Goal: Transaction & Acquisition: Download file/media

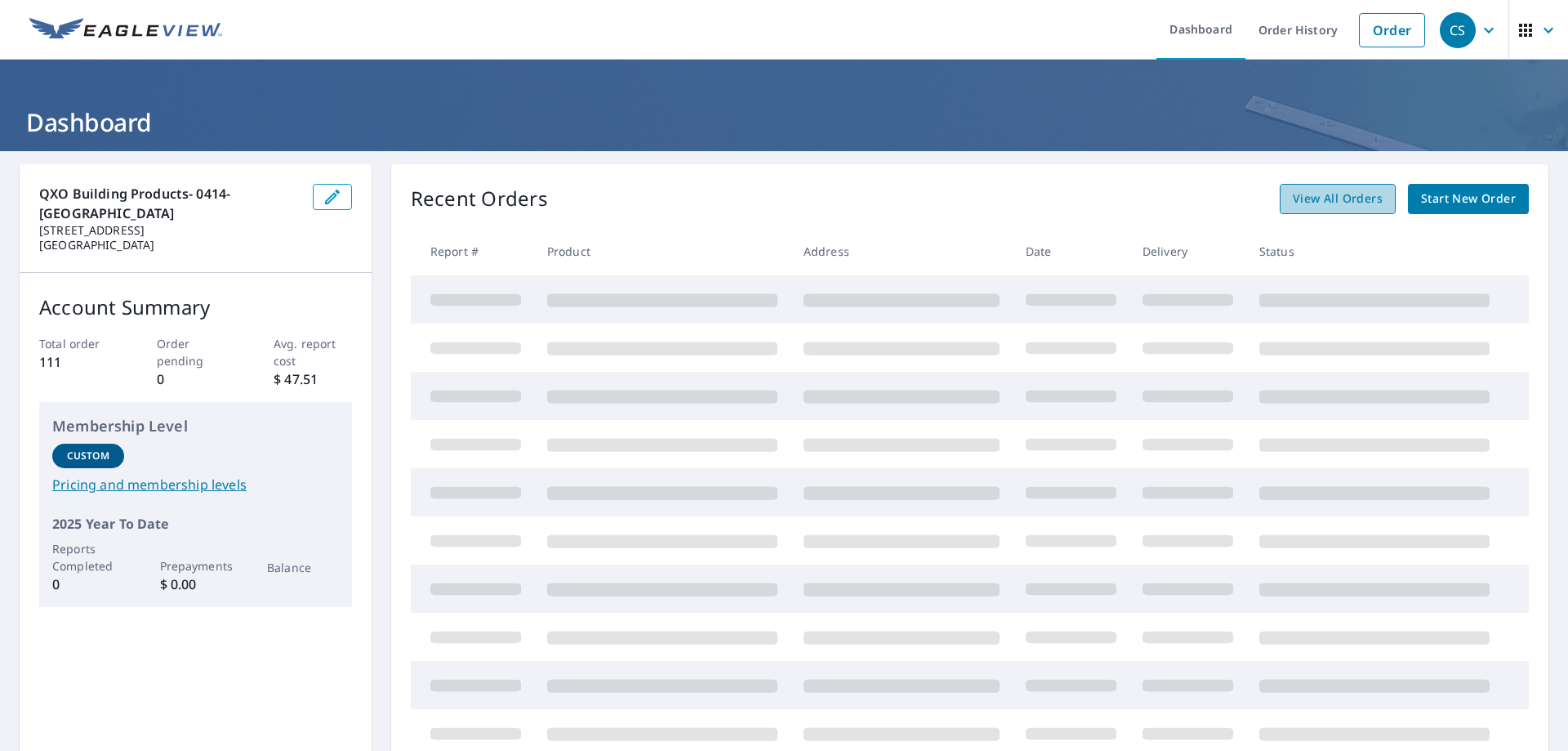
click at [1357, 208] on span "View All Orders" at bounding box center [1337, 199] width 90 height 21
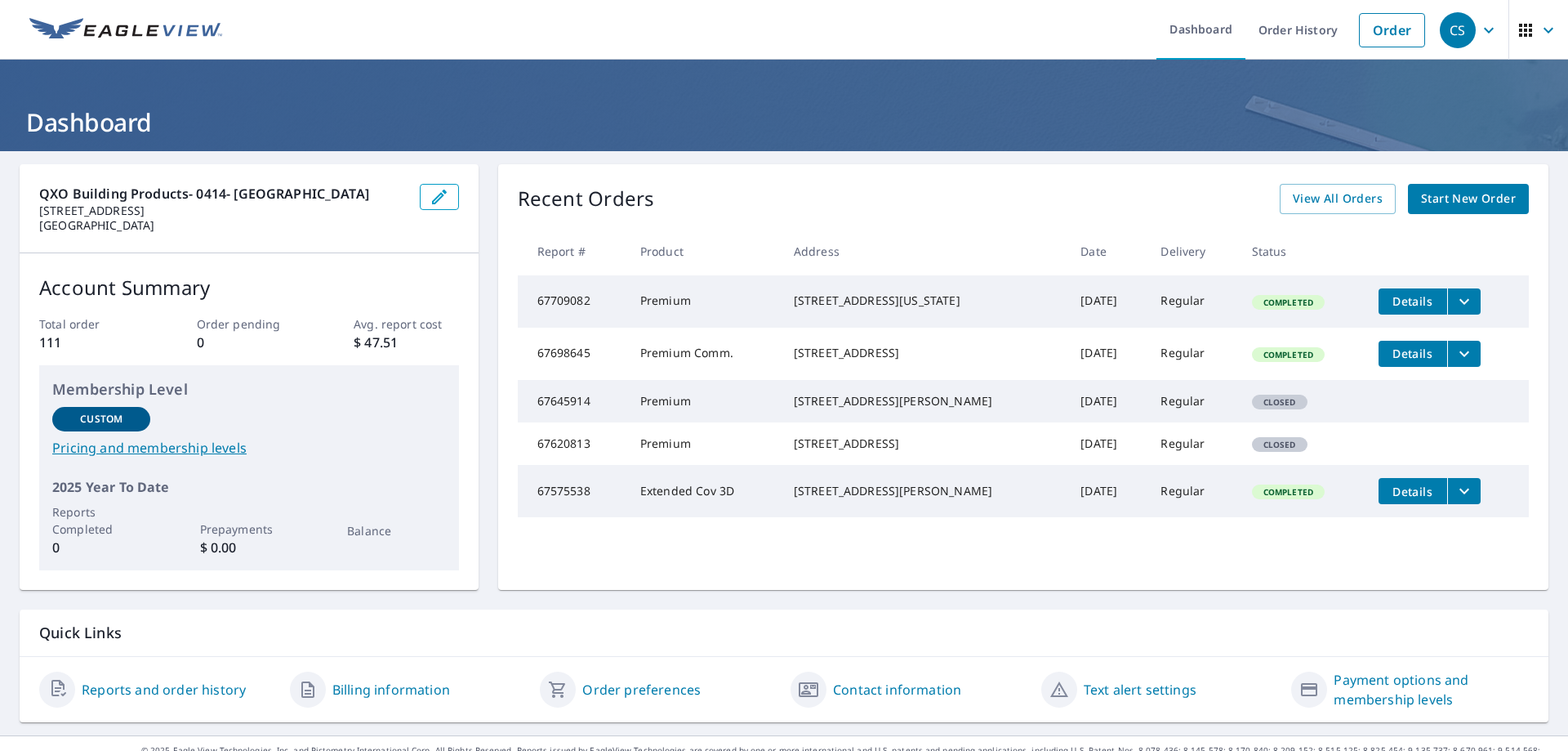
click at [1454, 364] on icon "filesDropdownBtn-67698645" at bounding box center [1463, 354] width 20 height 20
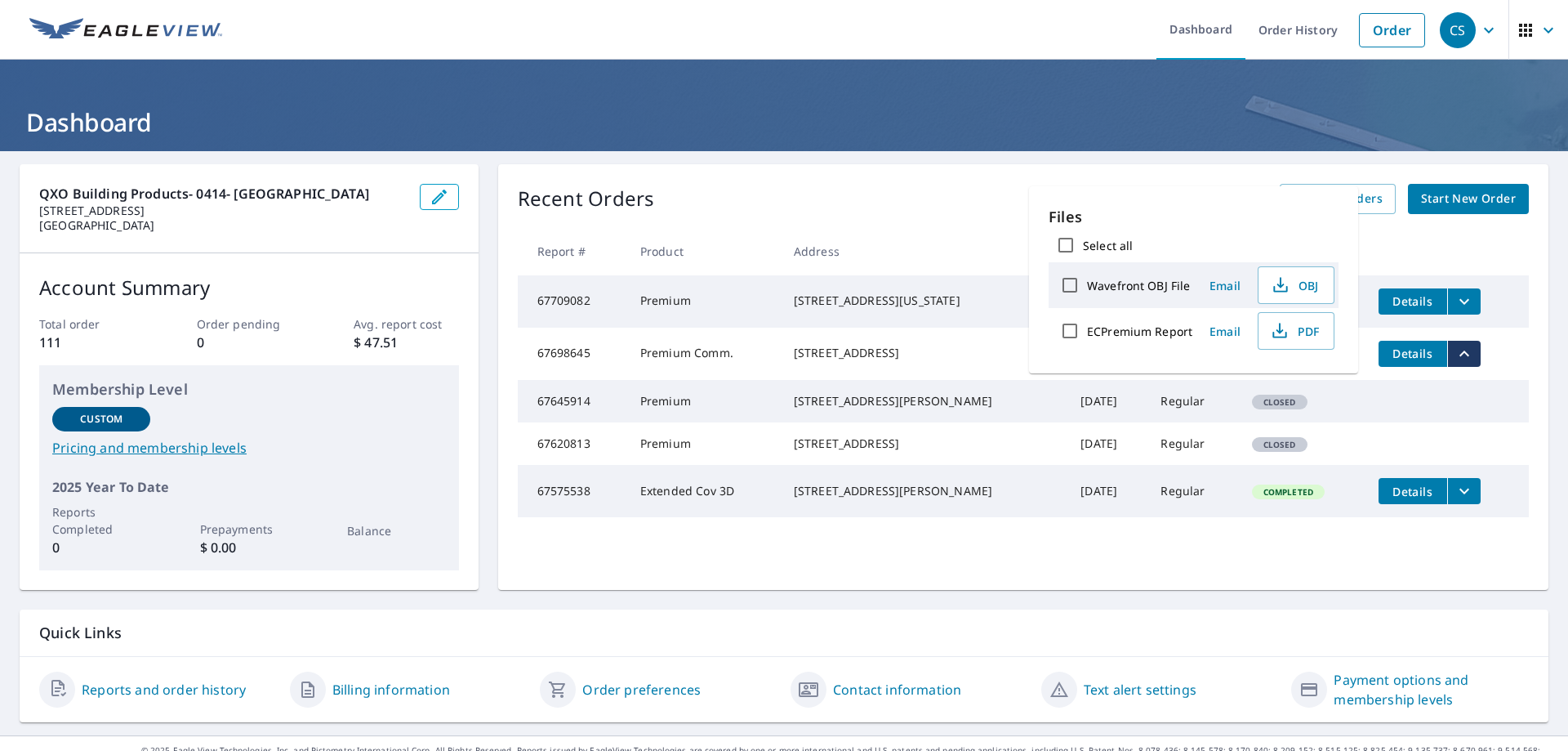
click at [1069, 285] on input "Wavefront OBJ File" at bounding box center [1070, 284] width 35 height 35
checkbox input "true"
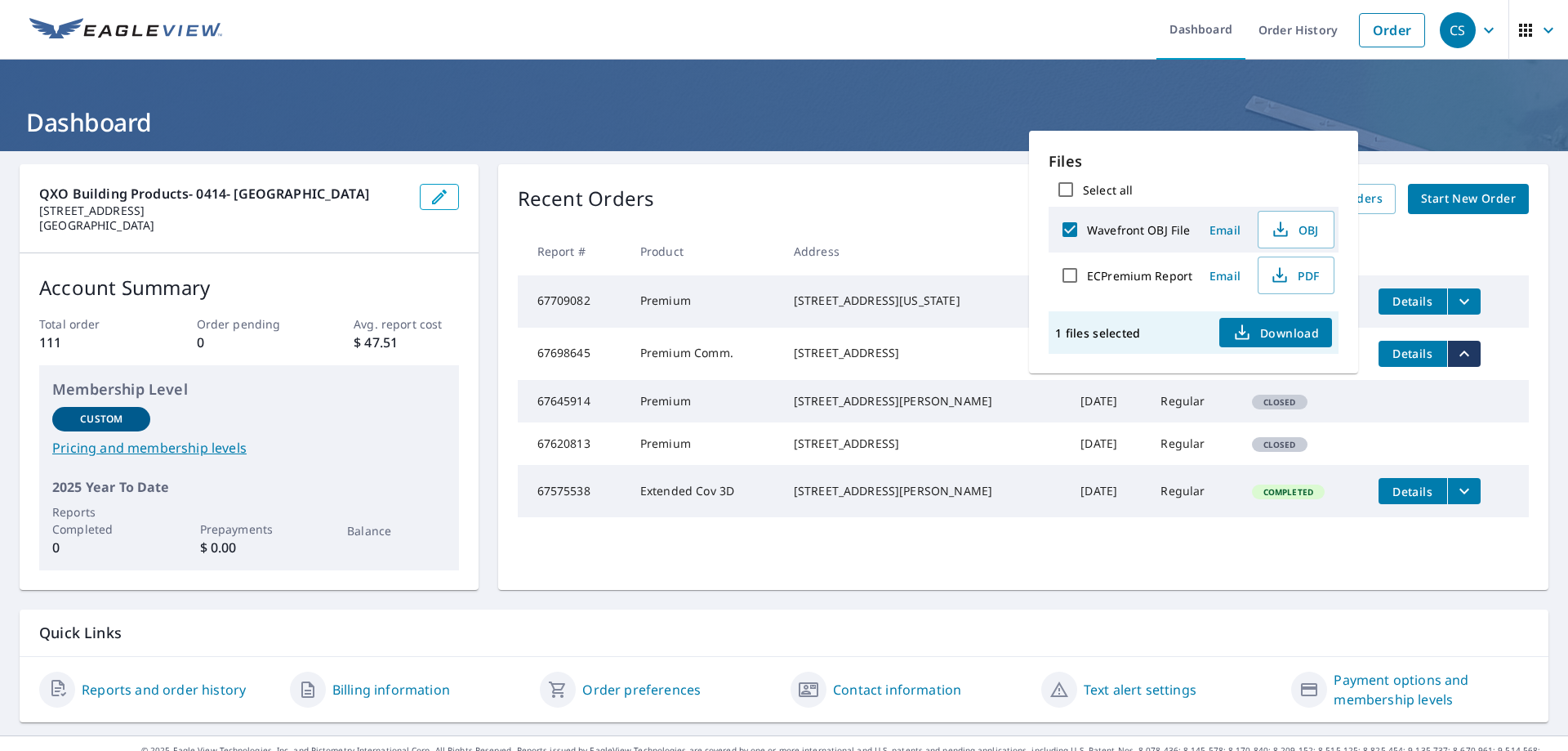
click at [1076, 271] on input "ECPremium Report" at bounding box center [1070, 275] width 35 height 35
checkbox input "true"
click at [1246, 322] on button "Download" at bounding box center [1275, 332] width 113 height 29
click at [1436, 421] on tr "67645914 Premium 8227 Pond View Dr Gloucester, VA 23061 Sep 29, 2025 Regular Cl…" at bounding box center [1023, 400] width 1011 height 42
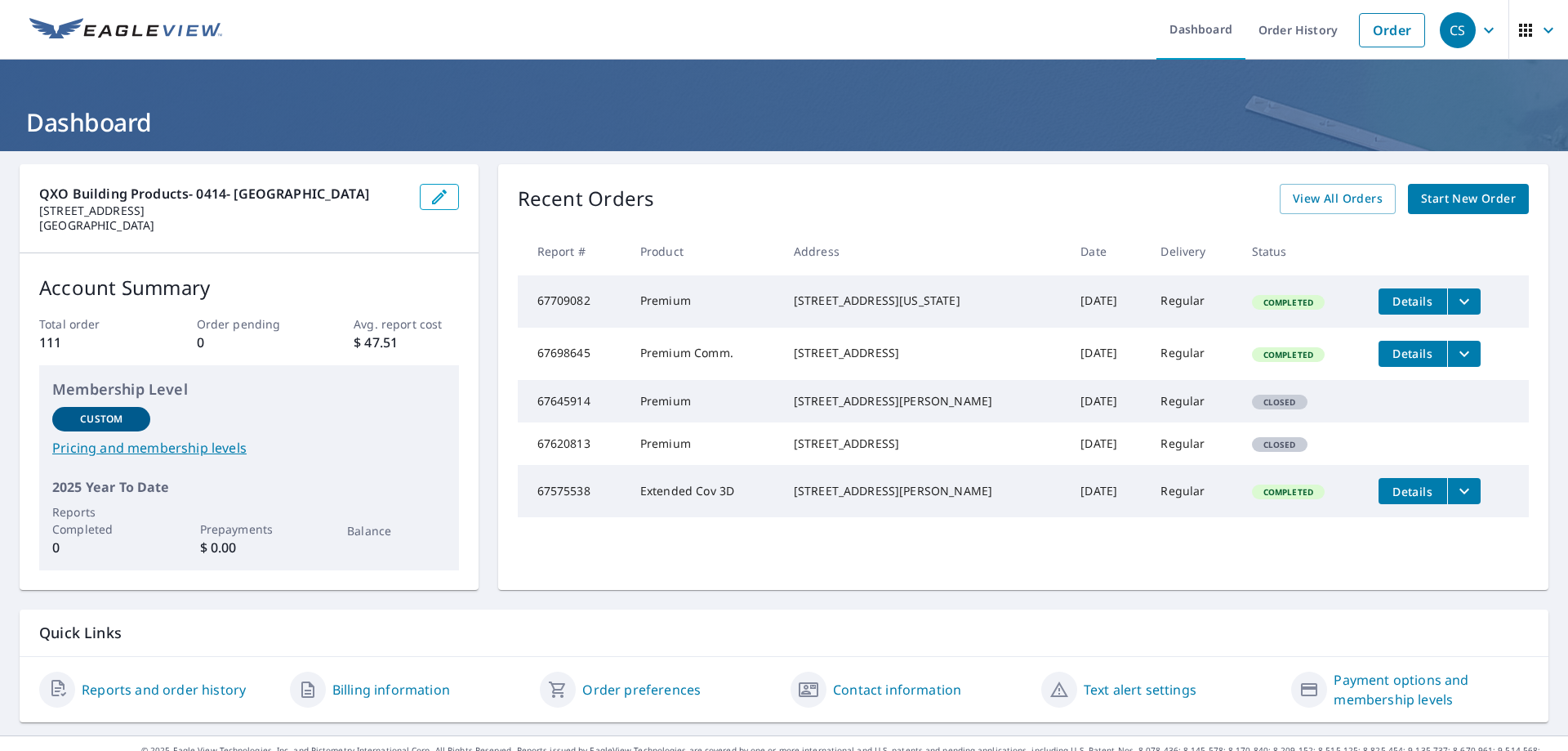
click at [1402, 302] on span "Details" at bounding box center [1413, 300] width 49 height 16
click at [1400, 360] on span "Details" at bounding box center [1413, 353] width 49 height 16
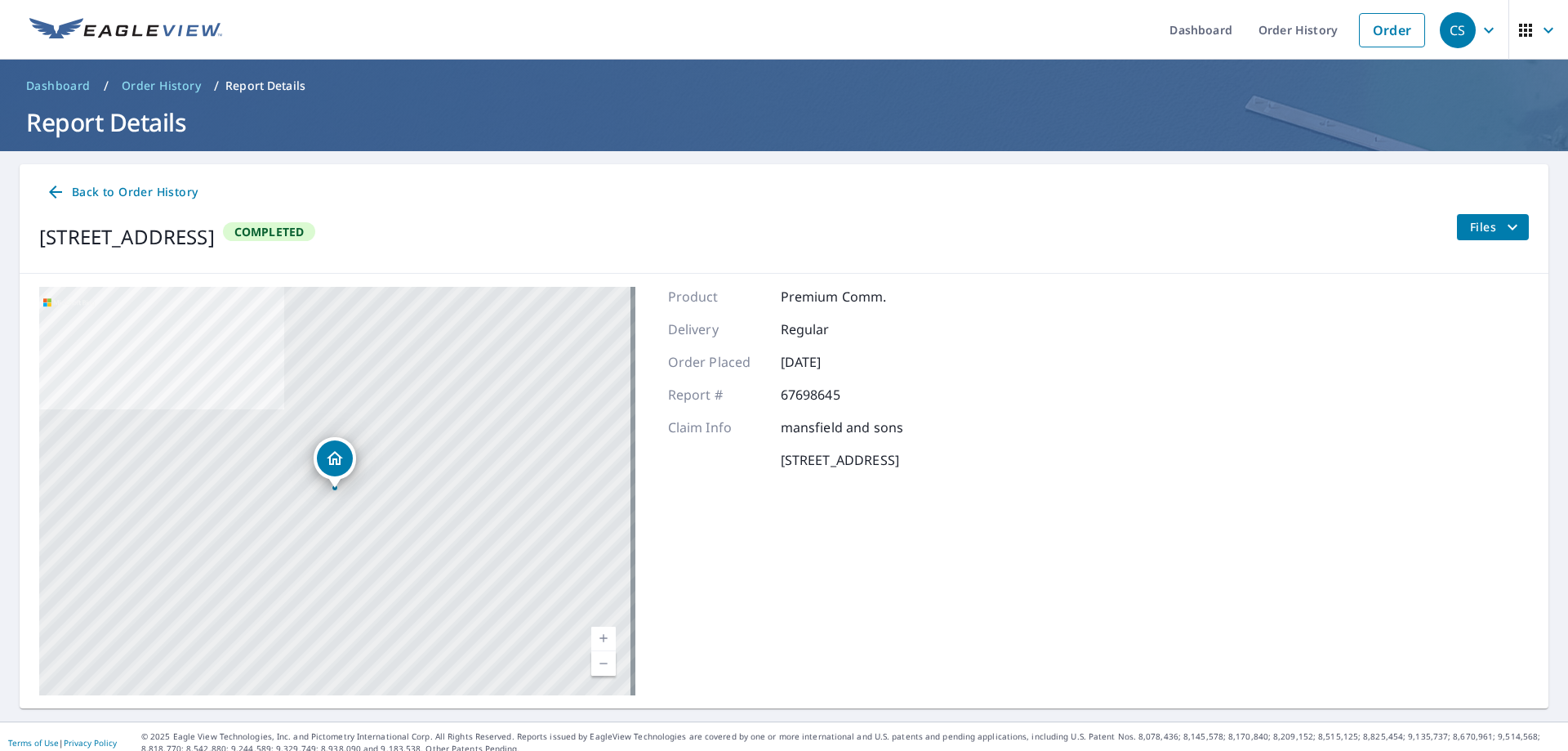
scroll to position [12, 0]
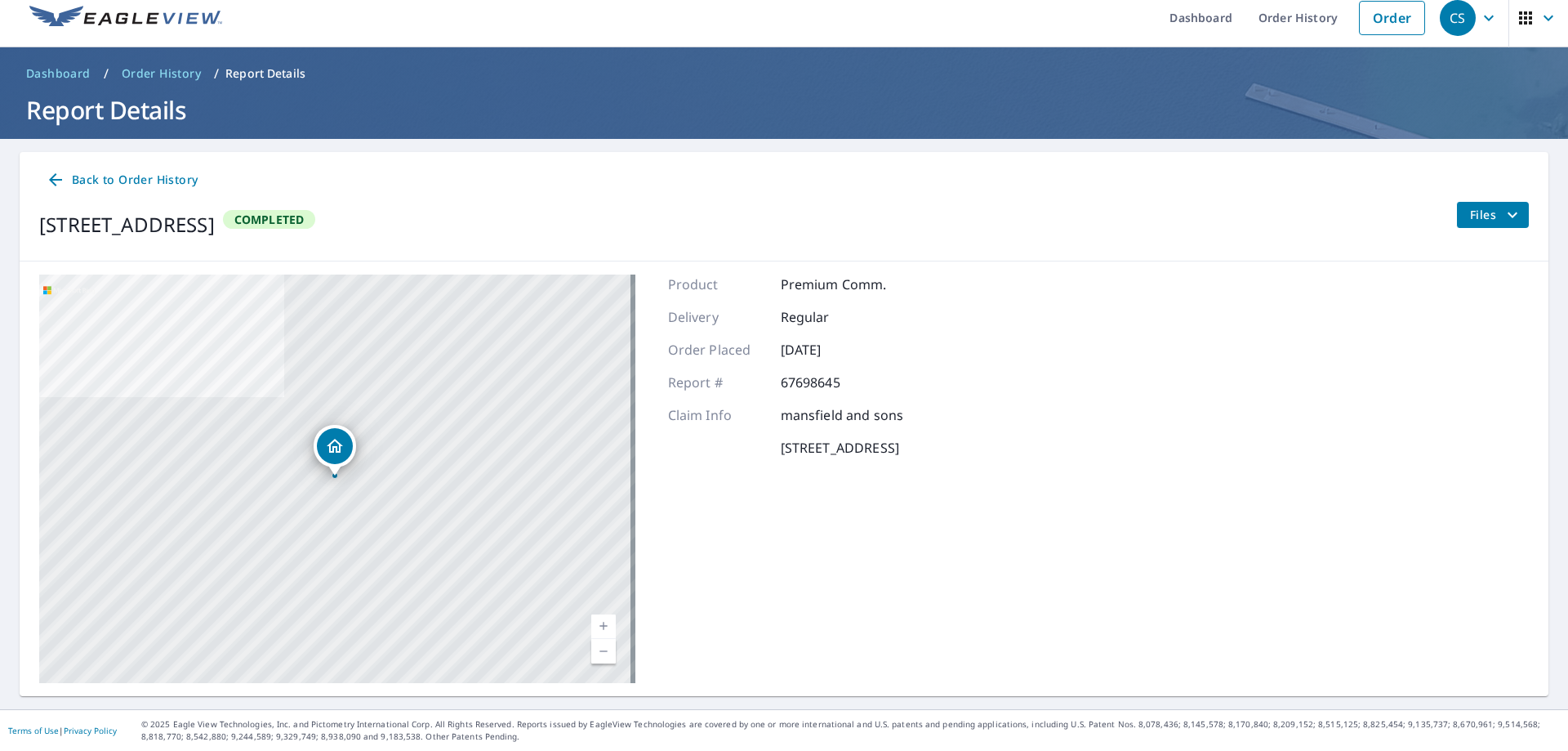
click at [1503, 214] on icon "filesDropdownBtn-67698645" at bounding box center [1512, 214] width 20 height 20
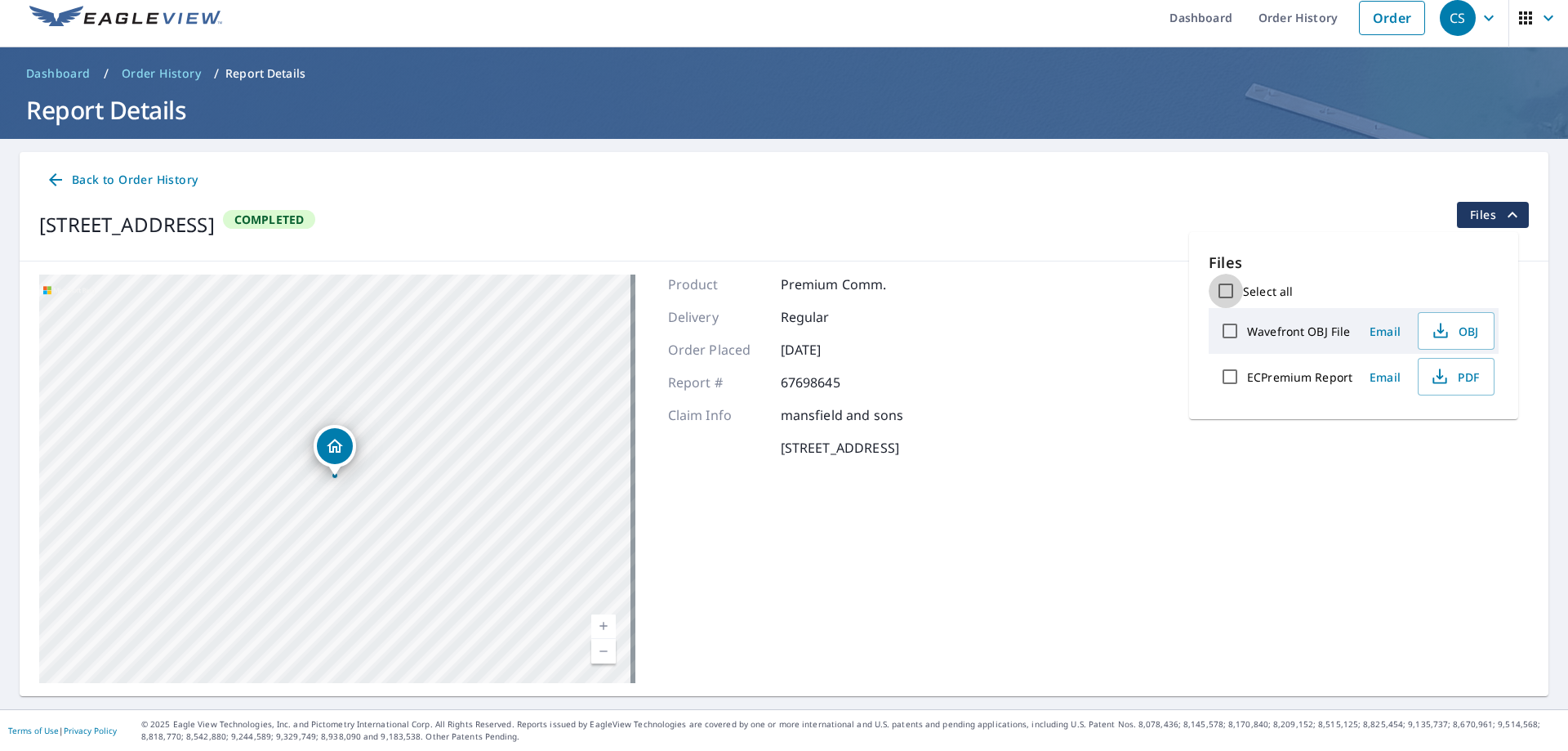
click at [1226, 296] on input "Select all" at bounding box center [1225, 291] width 35 height 35
checkbox input "true"
click at [1400, 438] on icon "button" at bounding box center [1402, 433] width 20 height 20
